Goal: Task Accomplishment & Management: Use online tool/utility

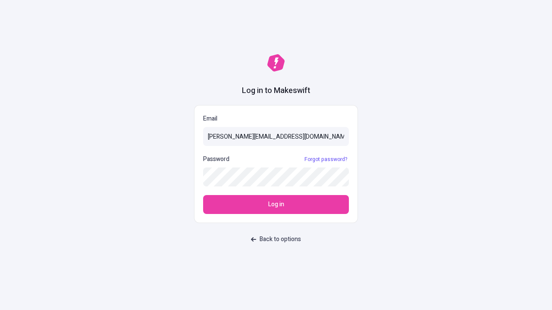
type input "sasha+test-ui@makeswift.com"
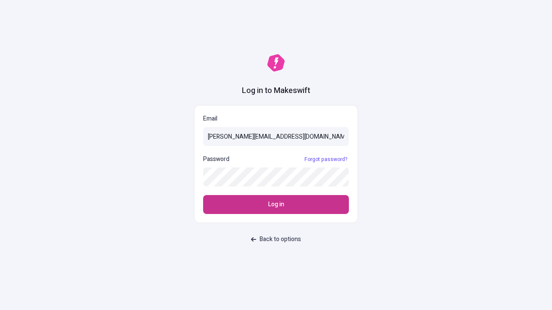
click at [276, 205] on span "Log in" at bounding box center [276, 204] width 16 height 9
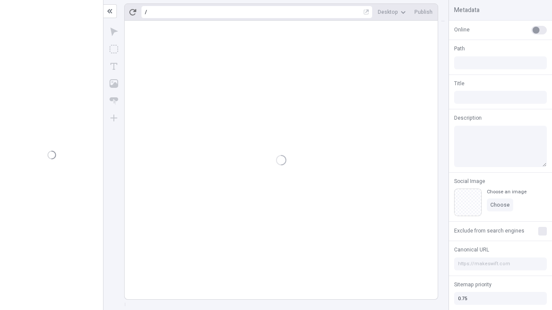
type input "/deep-link-acidus"
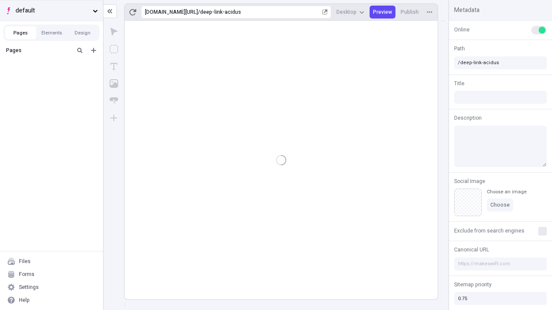
click at [51, 10] on span "default" at bounding box center [53, 10] width 74 height 9
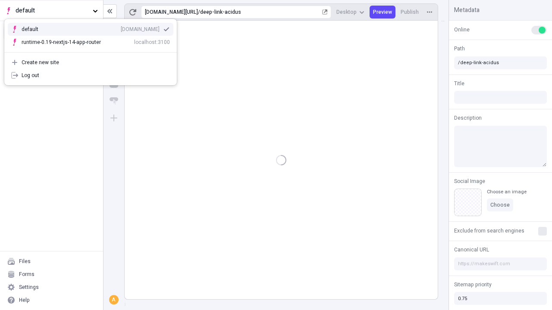
click at [121, 28] on div "qee9k4dy7d.staging.makeswift.site" at bounding box center [140, 29] width 39 height 7
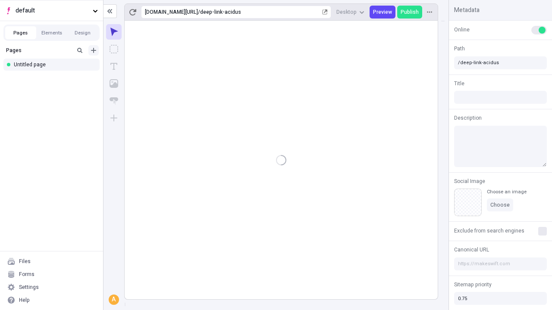
click at [94, 50] on icon "Add new" at bounding box center [93, 50] width 5 height 5
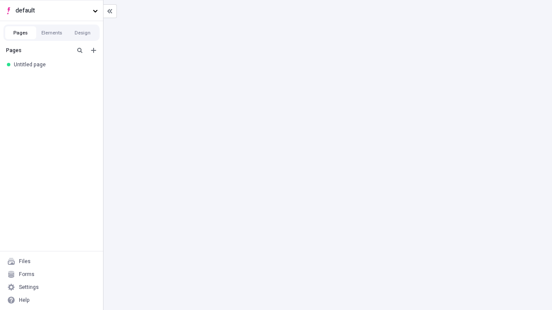
click at [54, 78] on div "Blank page" at bounding box center [54, 78] width 83 height 13
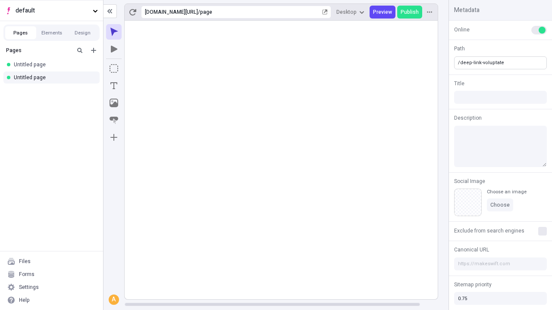
type input "/deep-link-voluptate"
click at [94, 50] on icon "Add new" at bounding box center [93, 50] width 5 height 5
click at [54, 78] on div "Blank page" at bounding box center [54, 78] width 83 height 13
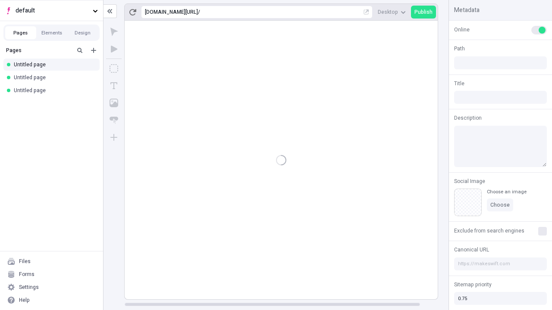
type input "/page"
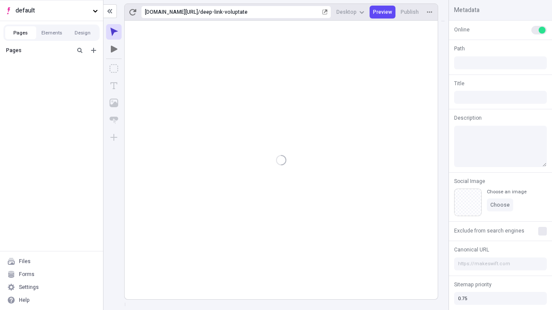
type input "/deep-link-voluptate"
